Goal: Navigation & Orientation: Find specific page/section

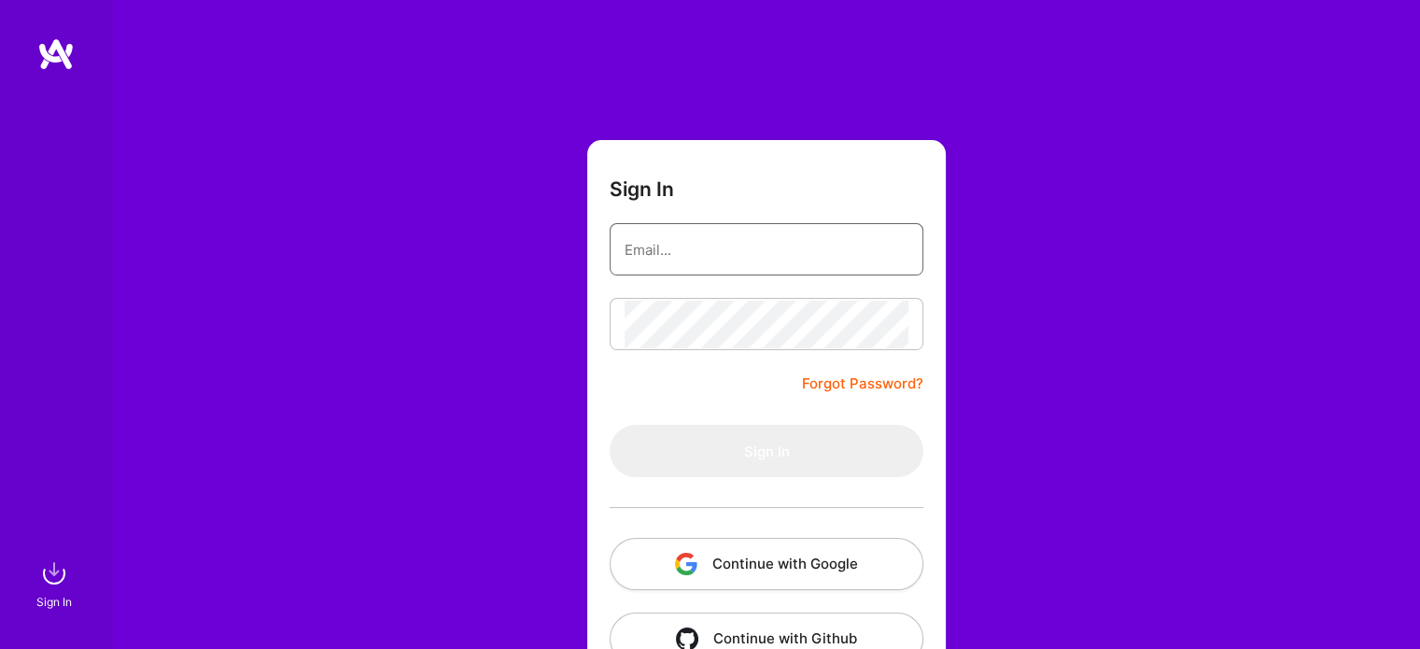
click at [690, 258] on input "email" at bounding box center [767, 250] width 284 height 48
click at [713, 577] on button "Continue with Google" at bounding box center [767, 564] width 314 height 52
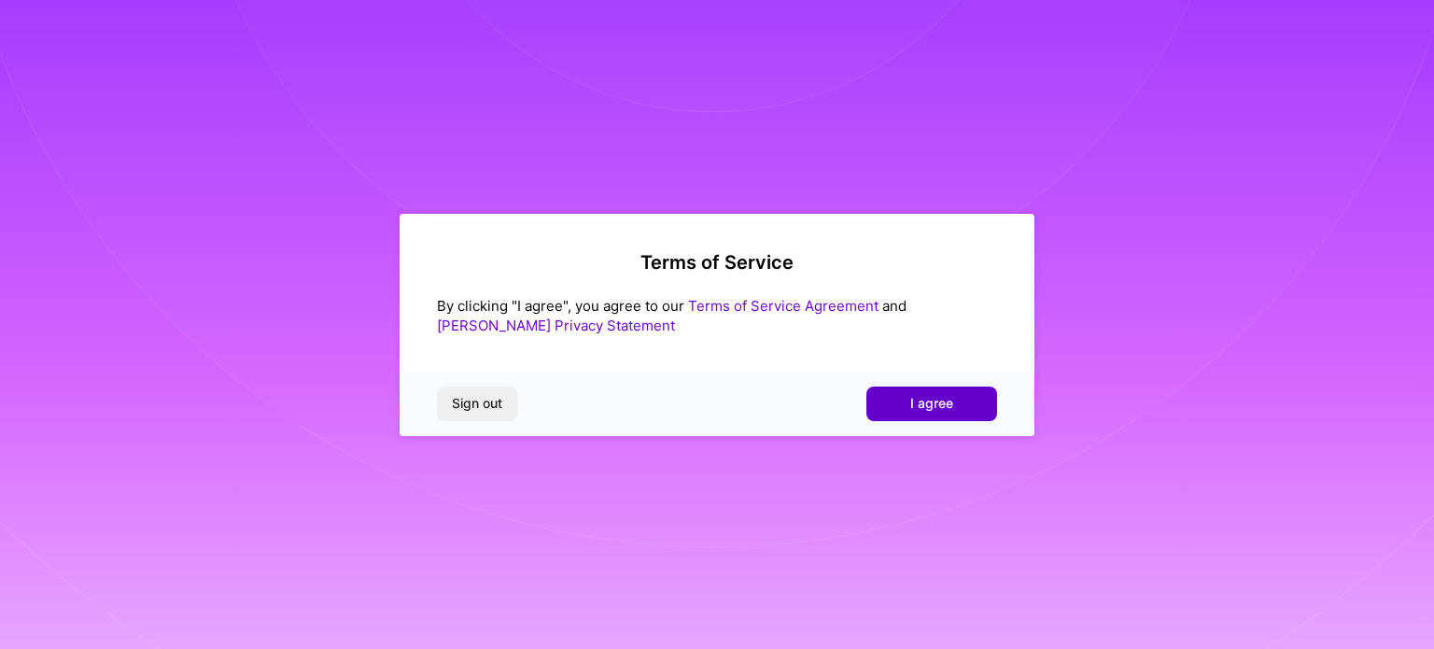
click at [908, 405] on button "I agree" at bounding box center [932, 404] width 131 height 34
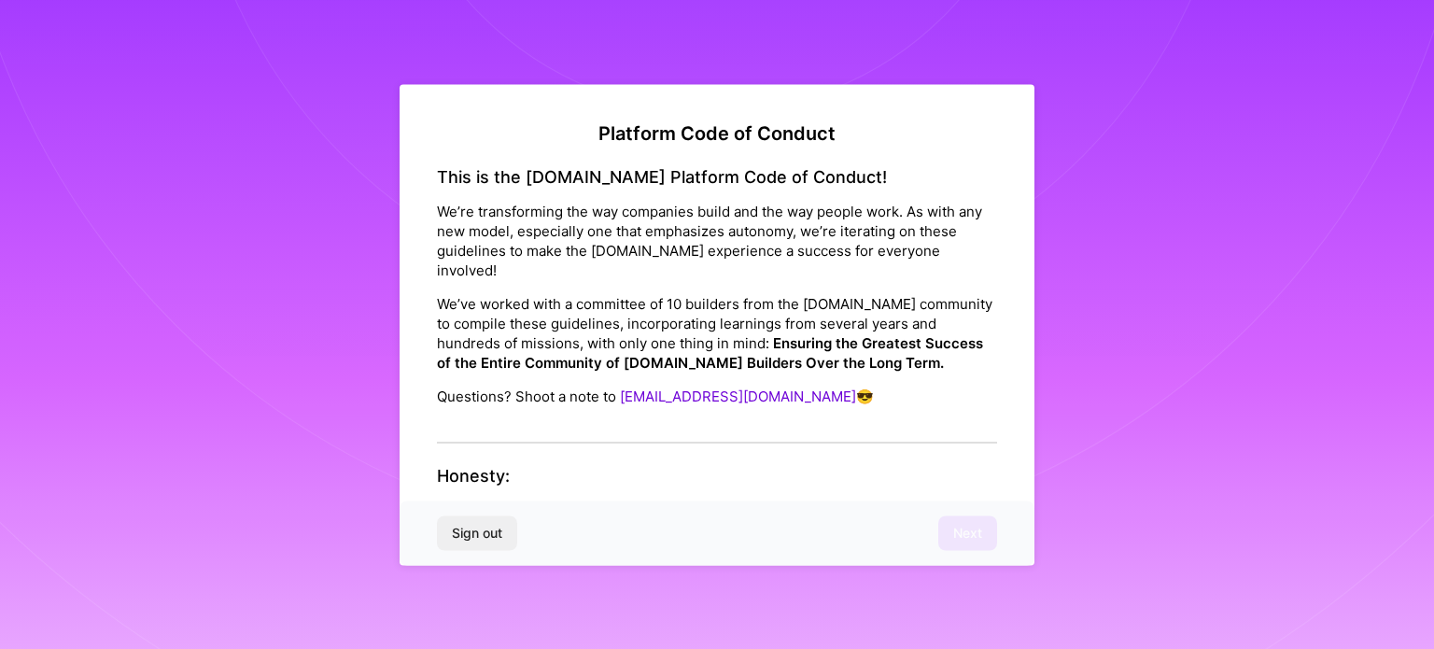
click at [717, 466] on h4 "Honesty:" at bounding box center [717, 476] width 560 height 21
drag, startPoint x: 727, startPoint y: 493, endPoint x: 702, endPoint y: 402, distance: 93.8
click at [726, 501] on p "Underpromise, Overdeliver: only join missions you actually have the bandwidth a…" at bounding box center [717, 530] width 560 height 59
click at [699, 390] on div "This is the [DOMAIN_NAME] Platform Code of Conduct! We’re transforming the way …" at bounding box center [717, 304] width 560 height 277
click at [703, 418] on div "This is the [DOMAIN_NAME] Platform Code of Conduct! We’re transforming the way …" at bounding box center [717, 304] width 560 height 277
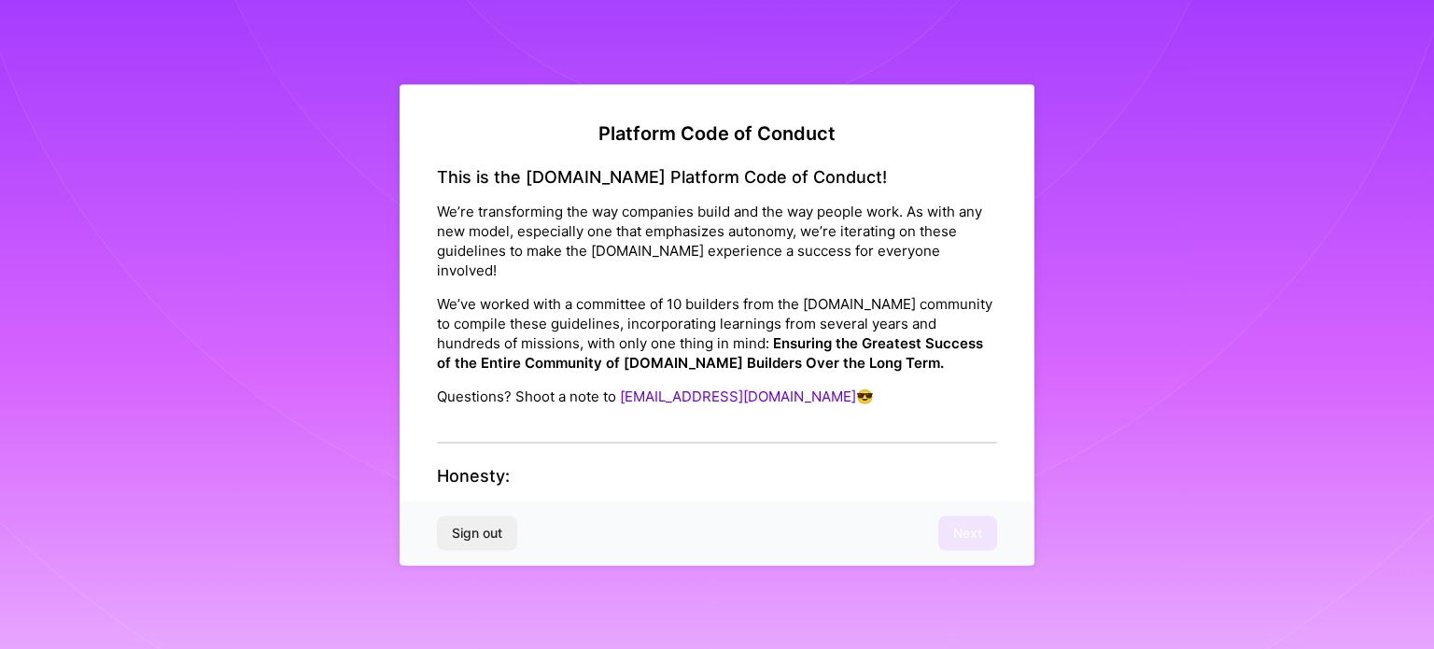
drag, startPoint x: 581, startPoint y: 496, endPoint x: 597, endPoint y: 495, distance: 15.9
click at [582, 501] on strong "Underpromise, Overdeliver:" at bounding box center [530, 510] width 187 height 18
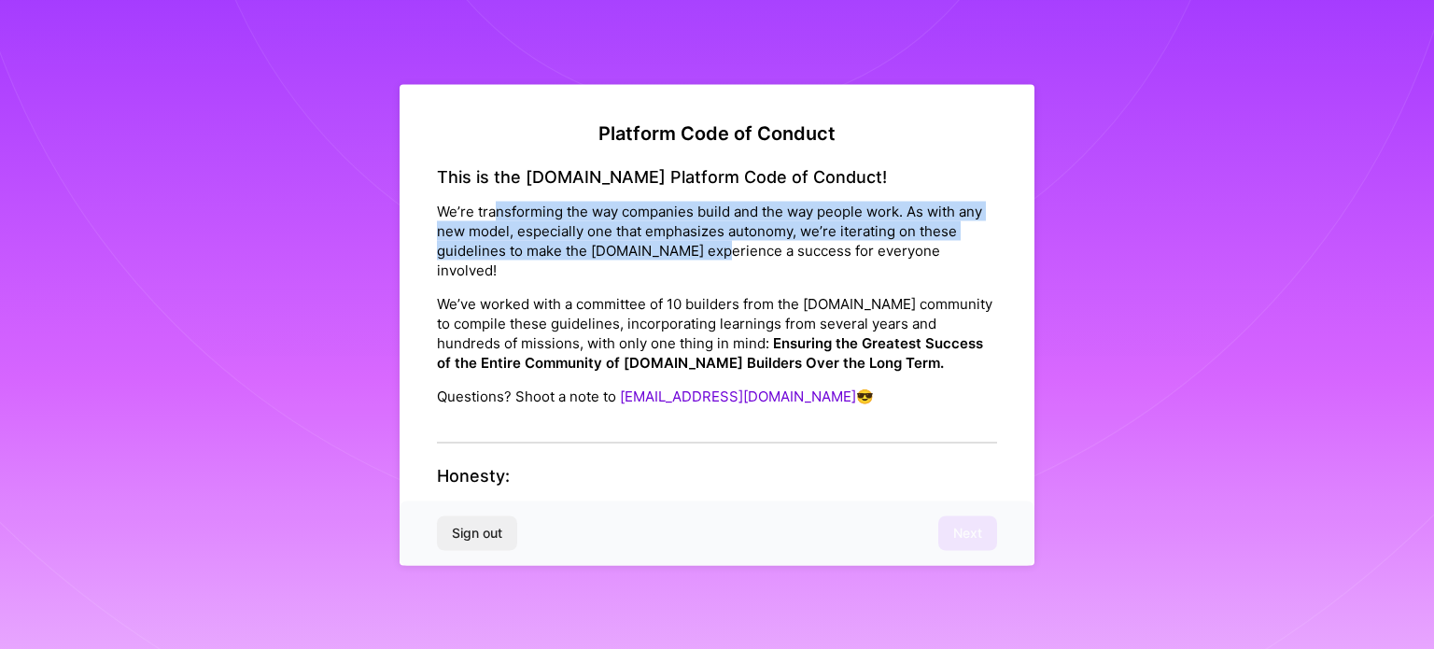
drag, startPoint x: 499, startPoint y: 194, endPoint x: 766, endPoint y: 257, distance: 274.3
click at [762, 254] on div "This is the [DOMAIN_NAME] Platform Code of Conduct! We’re transforming the way …" at bounding box center [717, 304] width 560 height 277
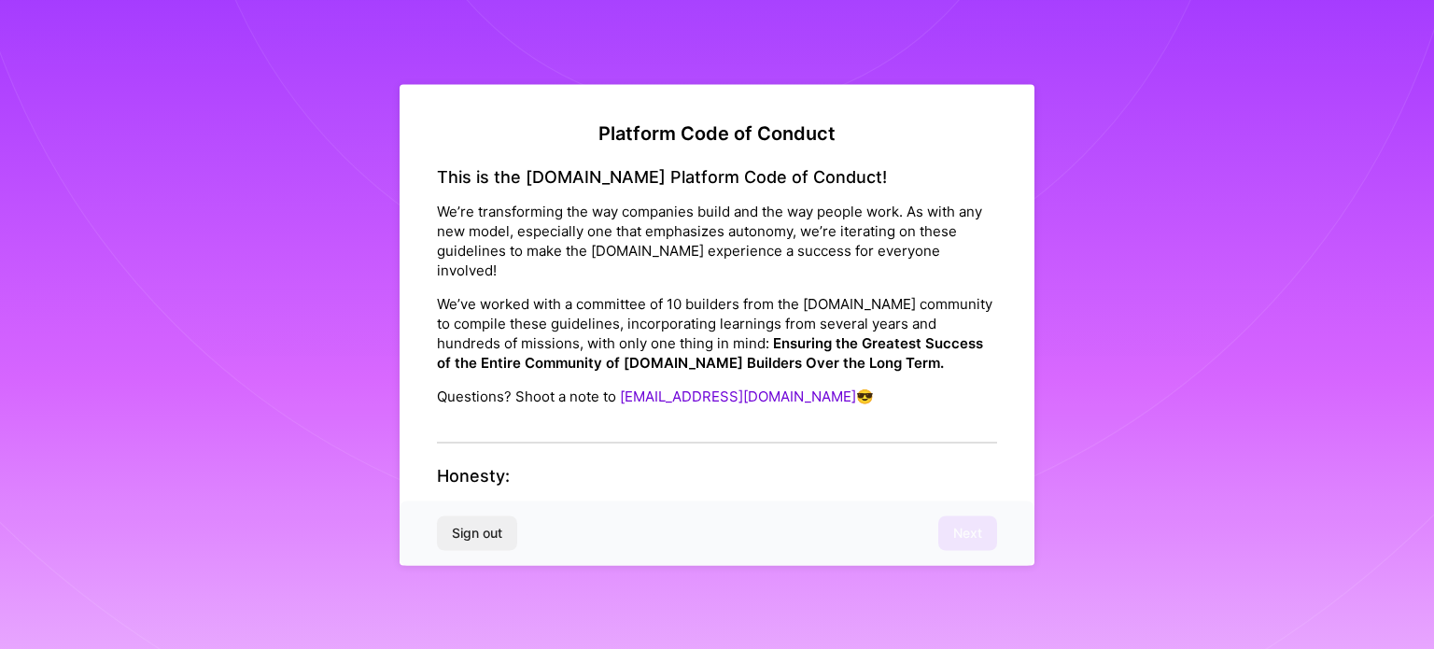
click at [909, 349] on p "We’ve worked with a committee of 10 builders from the [DOMAIN_NAME] community t…" at bounding box center [717, 333] width 560 height 78
drag, startPoint x: 583, startPoint y: 490, endPoint x: 913, endPoint y: 492, distance: 330.6
click at [913, 501] on p "Underpromise, Overdeliver: only join missions you actually have the bandwidth a…" at bounding box center [717, 530] width 560 height 59
click at [915, 501] on p "Underpromise, Overdeliver: only join missions you actually have the bandwidth a…" at bounding box center [717, 530] width 560 height 59
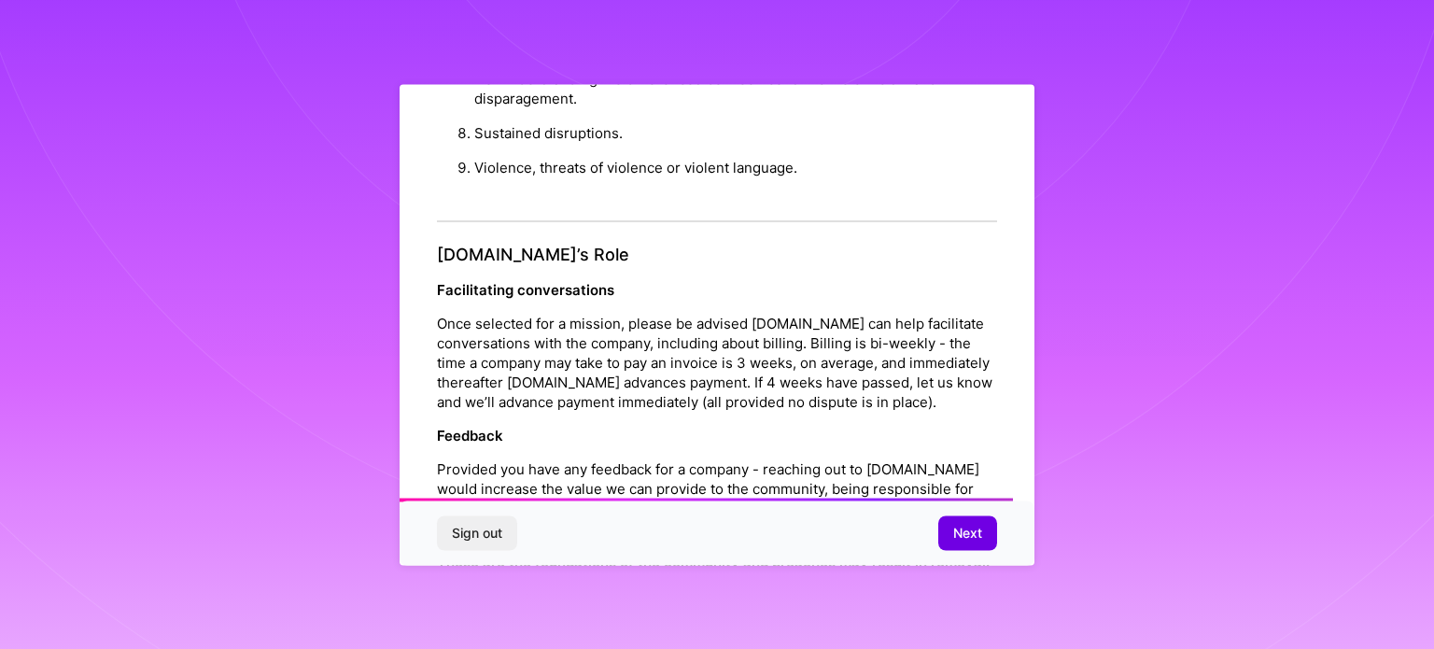
scroll to position [2166, 0]
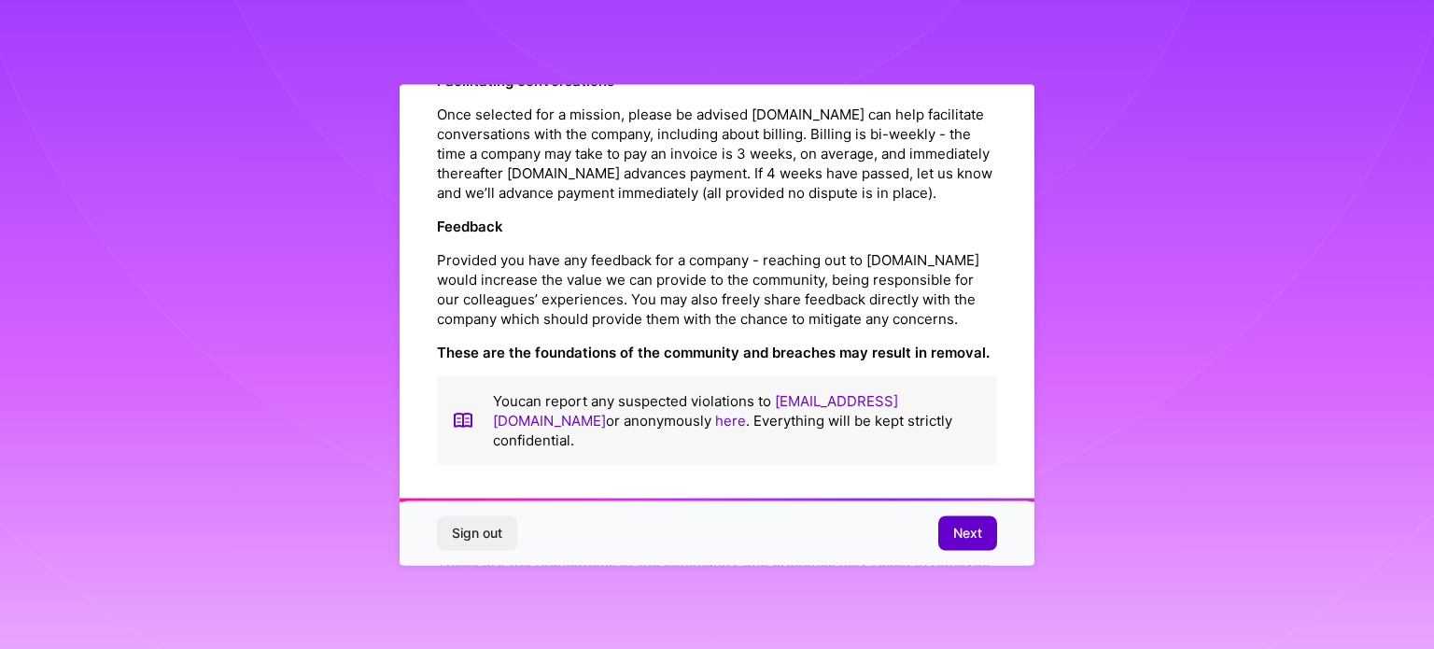
click at [975, 535] on span "Next" at bounding box center [967, 533] width 29 height 19
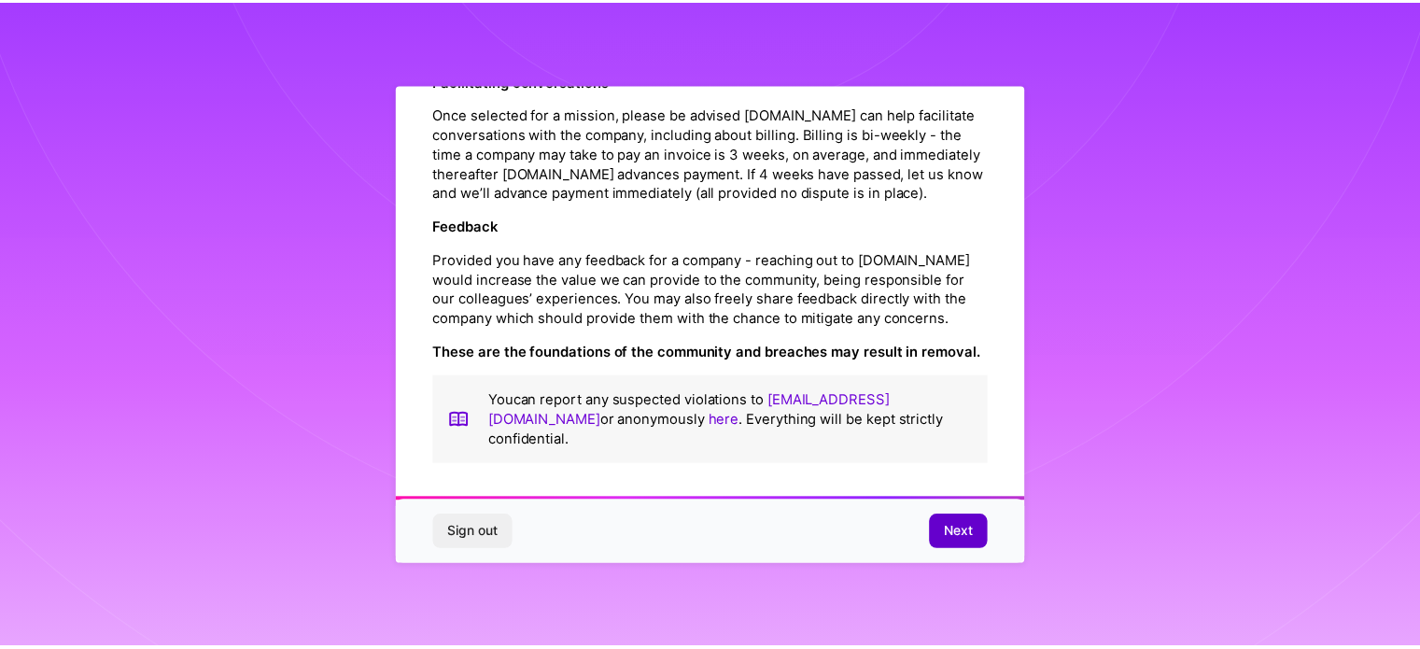
scroll to position [22, 0]
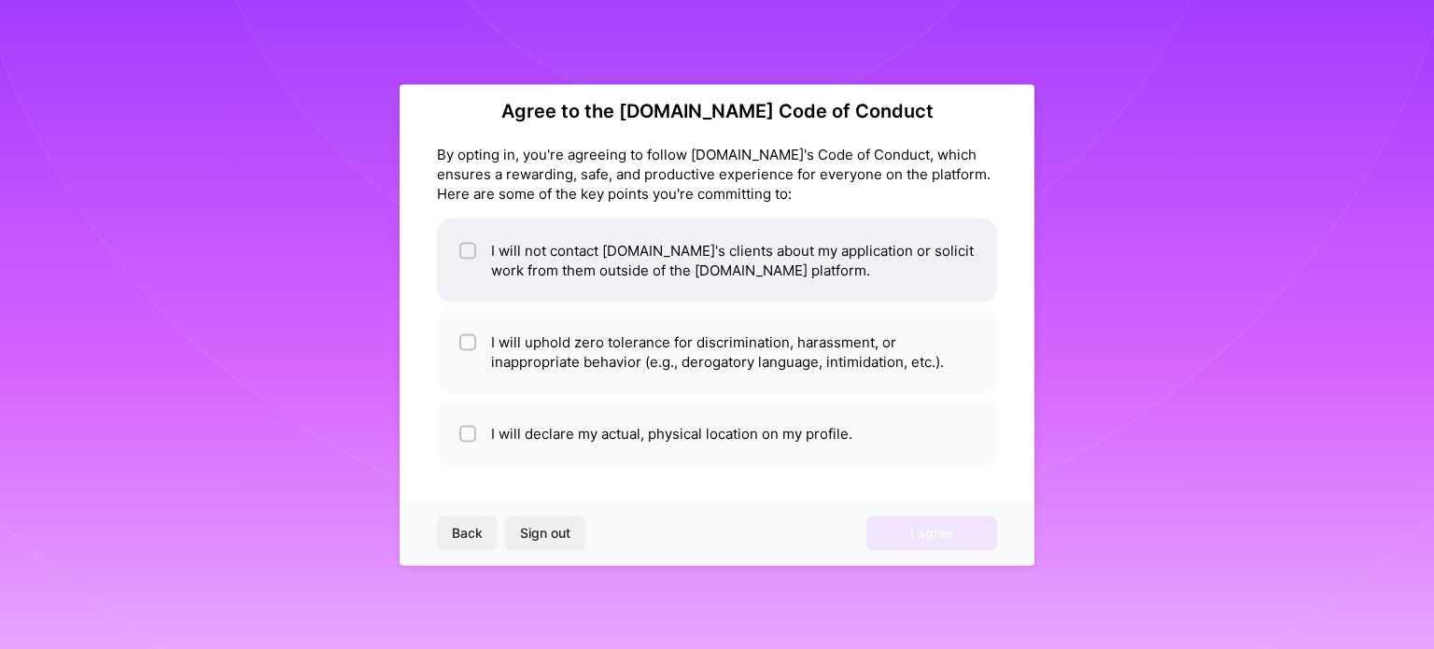
click at [639, 272] on li "I will not contact [DOMAIN_NAME]'s clients about my application or solicit work…" at bounding box center [717, 260] width 560 height 84
checkbox input "true"
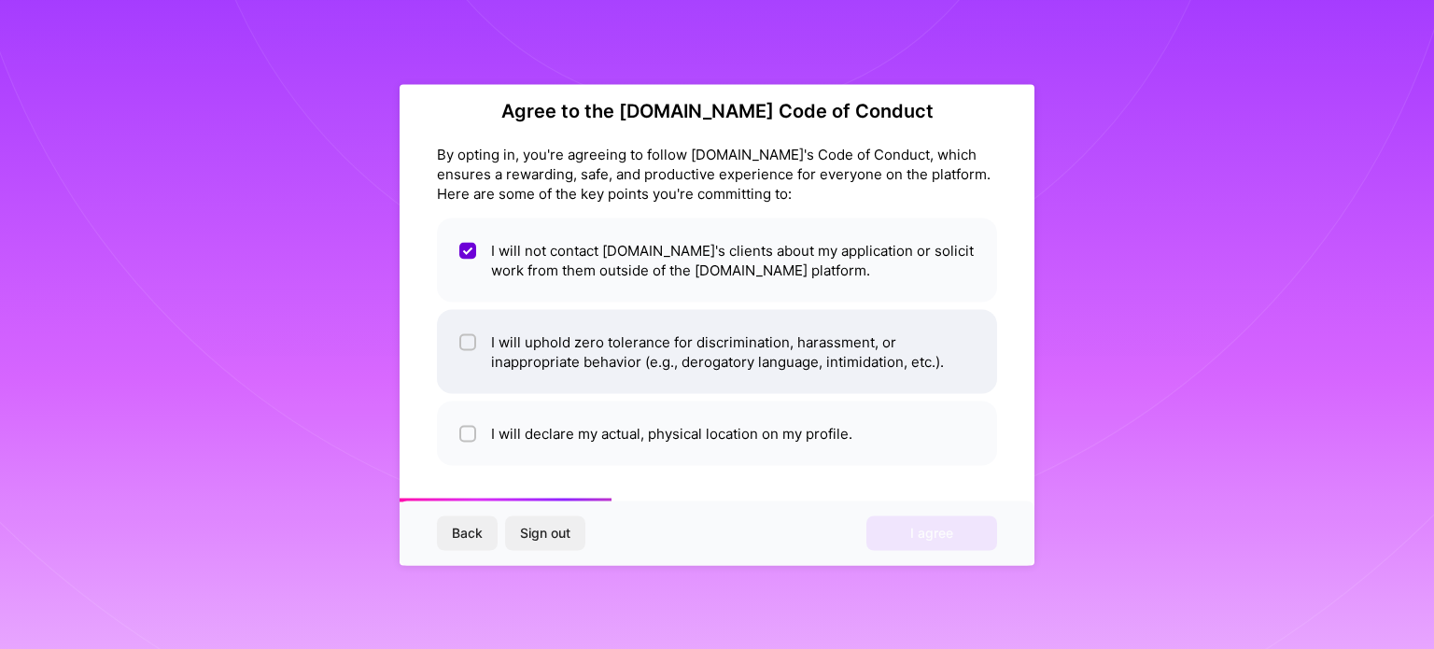
click at [594, 367] on li "I will uphold zero tolerance for discrimination, harassment, or inappropriate b…" at bounding box center [717, 351] width 560 height 84
checkbox input "true"
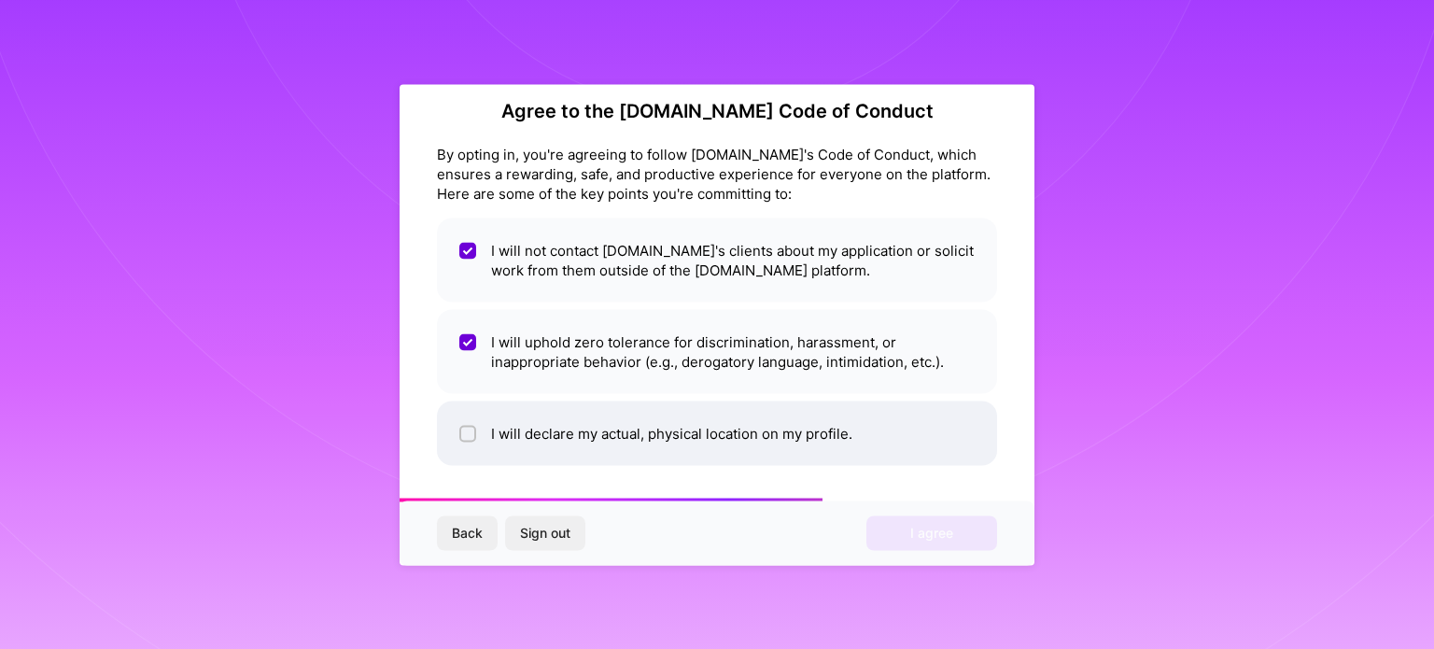
click at [575, 435] on li "I will declare my actual, physical location on my profile." at bounding box center [717, 433] width 560 height 64
checkbox input "true"
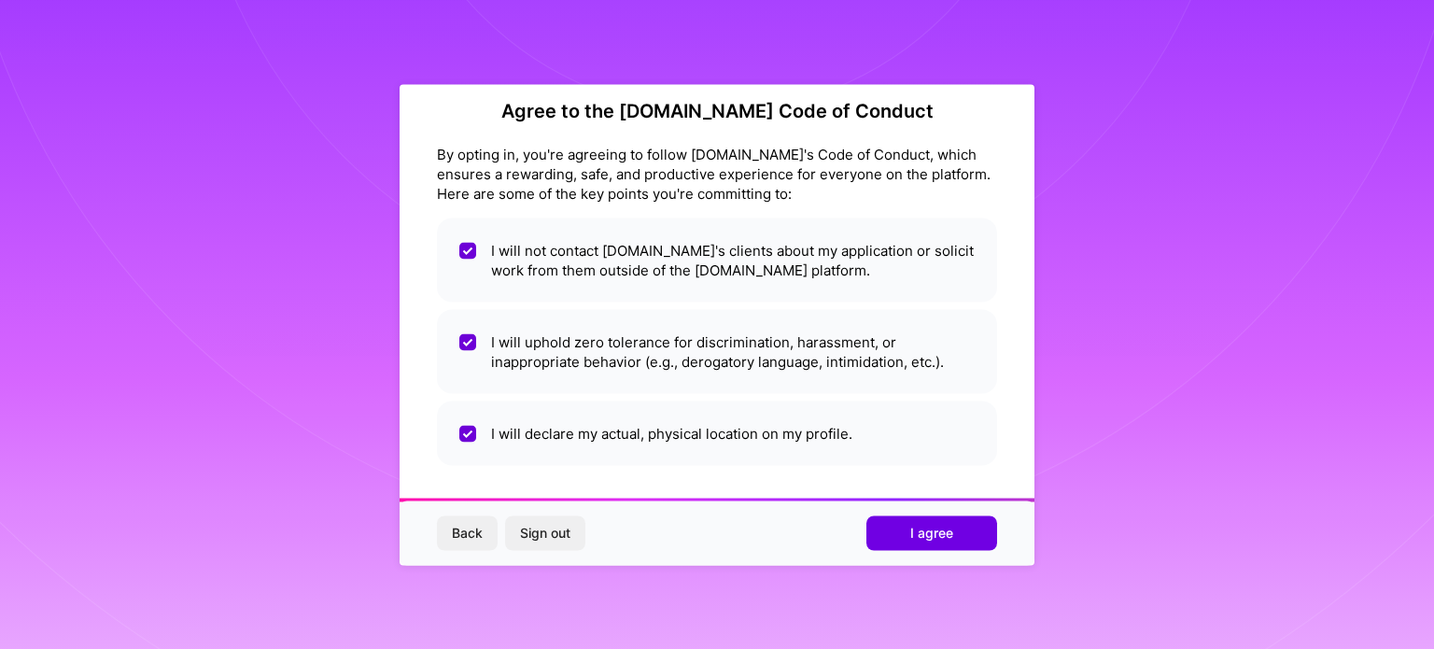
click at [916, 535] on span "I agree" at bounding box center [931, 533] width 43 height 19
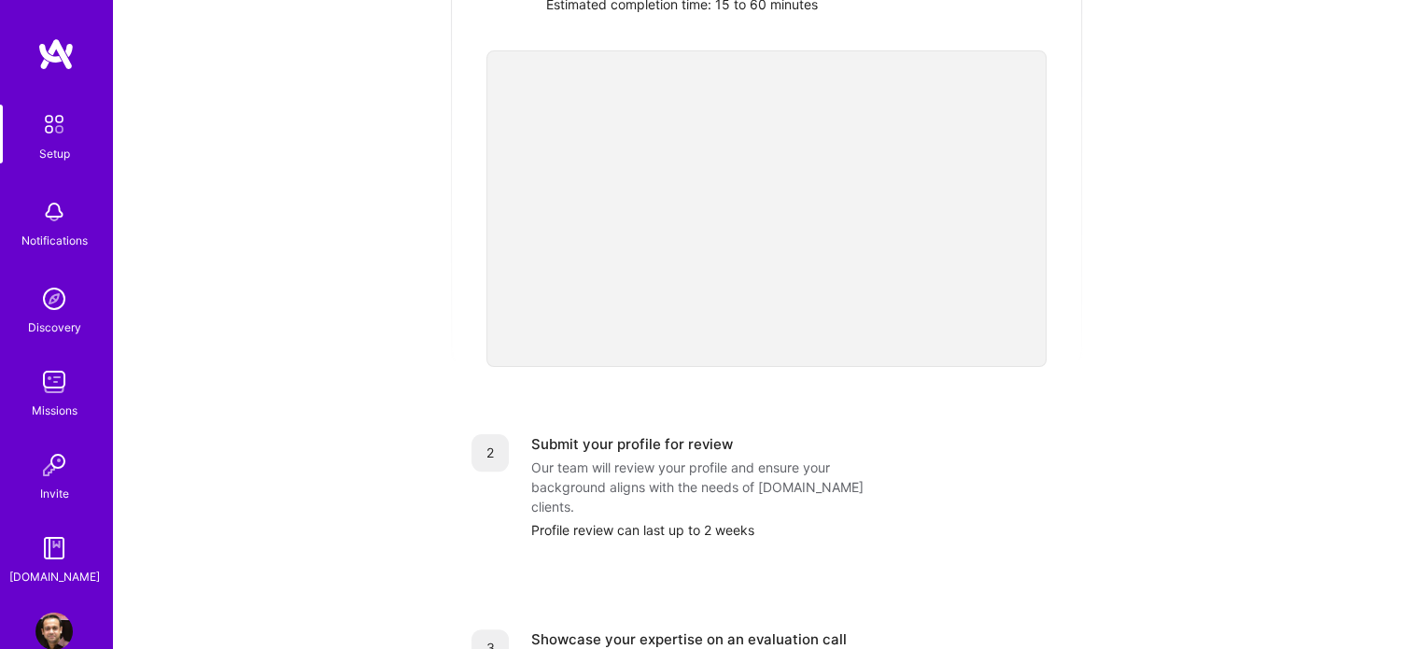
scroll to position [769, 0]
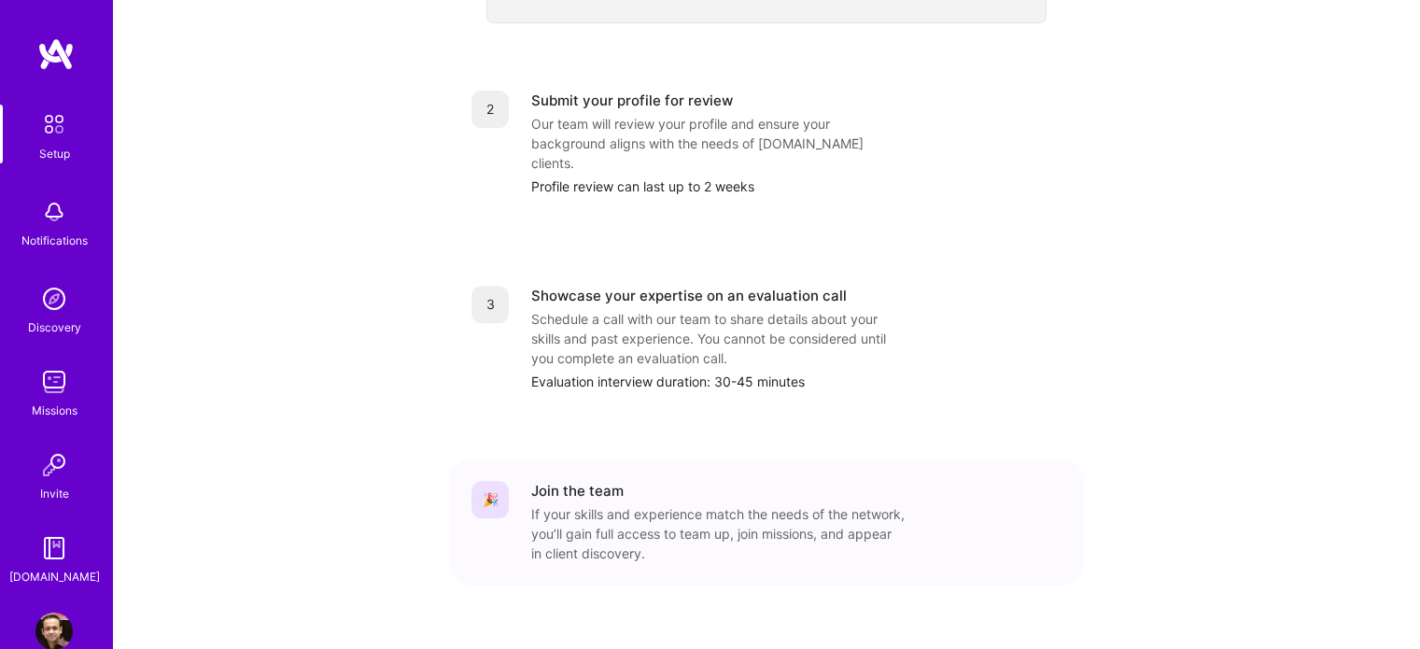
click at [60, 319] on div "Discovery" at bounding box center [54, 328] width 53 height 20
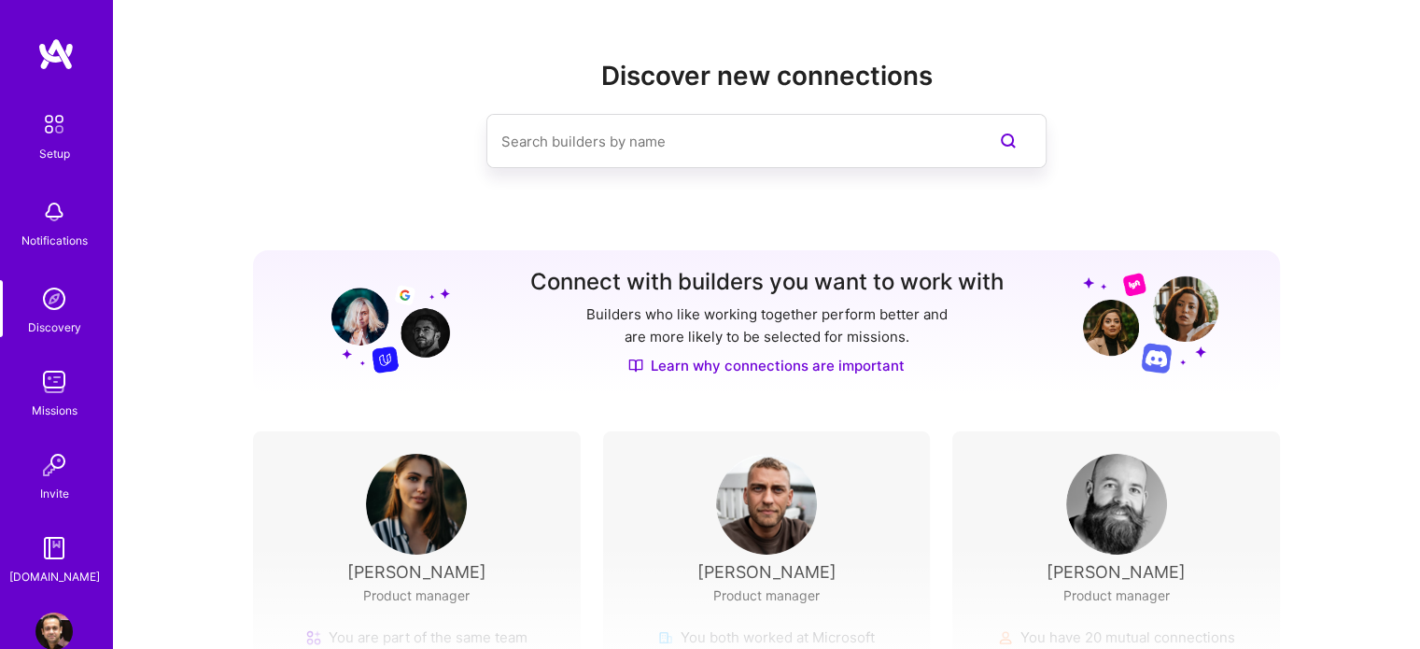
scroll to position [243, 0]
